Goal: Task Accomplishment & Management: Manage account settings

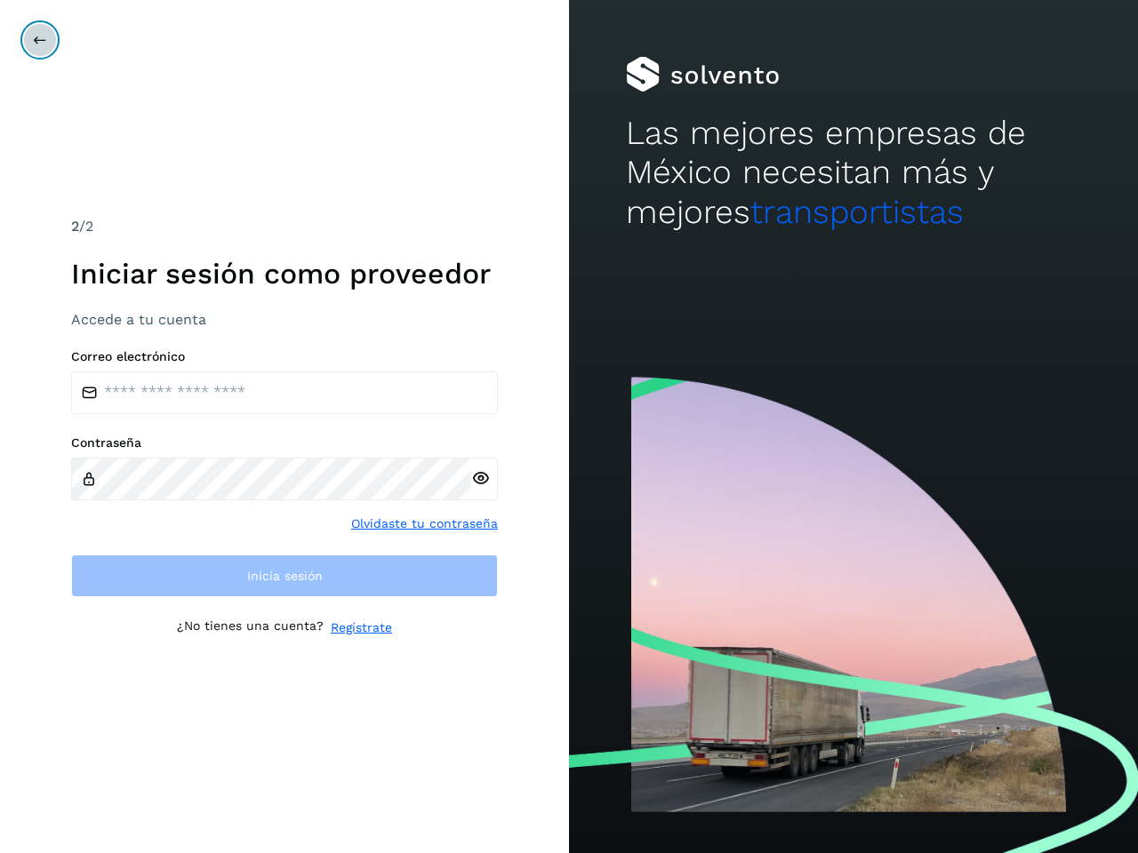
click at [40, 40] on icon at bounding box center [40, 40] width 14 height 14
click at [480, 478] on icon at bounding box center [480, 478] width 19 height 19
click at [425, 523] on link "Olvidaste tu contraseña" at bounding box center [424, 524] width 147 height 19
click at [361, 627] on link "Regístrate" at bounding box center [361, 628] width 61 height 19
